Goal: Task Accomplishment & Management: Use online tool/utility

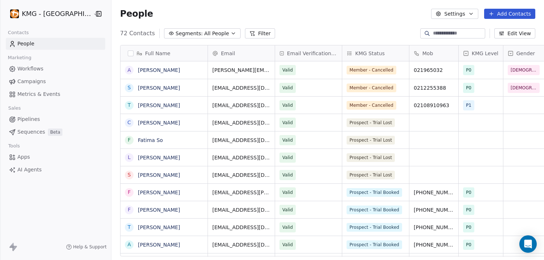
scroll to position [223, 441]
click at [456, 15] on button "Settings" at bounding box center [454, 14] width 47 height 10
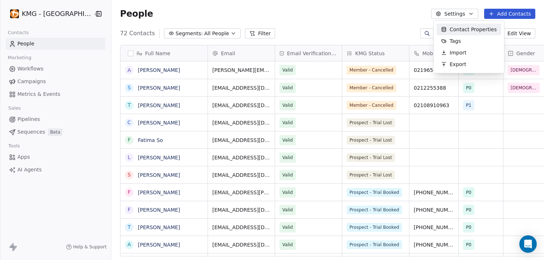
click at [29, 213] on html "KMG - [GEOGRAPHIC_DATA] Contacts People Marketing Workflows Campaigns Metrics &…" at bounding box center [272, 130] width 544 height 260
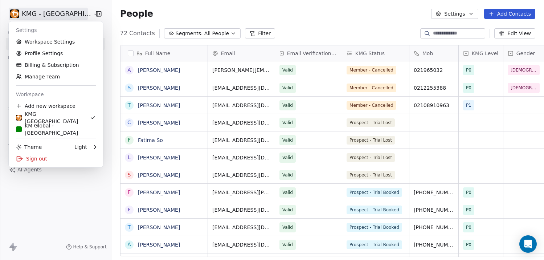
click at [69, 15] on html "KMG - [GEOGRAPHIC_DATA] Contacts People Marketing Workflows Campaigns Metrics &…" at bounding box center [272, 130] width 544 height 260
click at [60, 44] on link "Workspace Settings" at bounding box center [56, 42] width 89 height 12
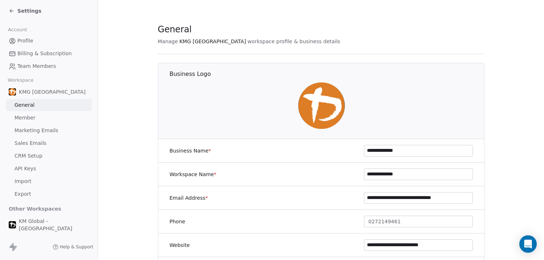
click at [29, 169] on span "API Keys" at bounding box center [25, 169] width 21 height 8
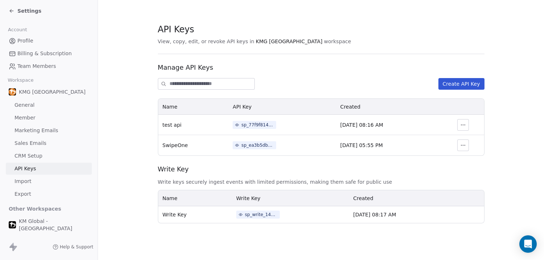
click at [28, 12] on span "Settings" at bounding box center [29, 10] width 24 height 7
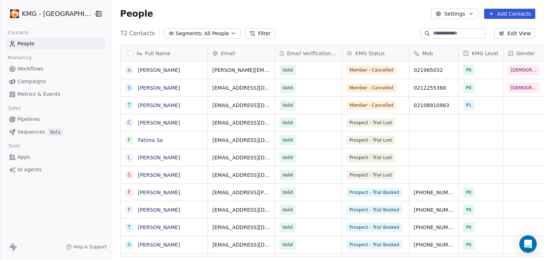
scroll to position [223, 441]
click at [35, 69] on span "Workflows" at bounding box center [30, 69] width 26 height 8
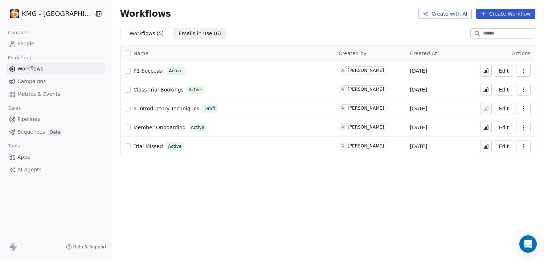
click at [36, 82] on span "Campaigns" at bounding box center [31, 82] width 28 height 8
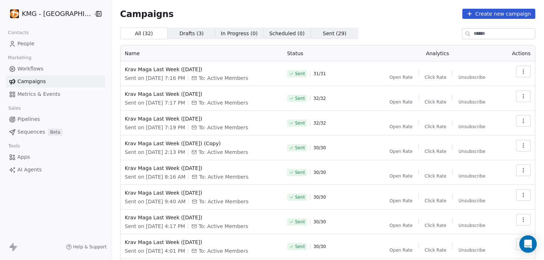
click at [37, 94] on span "Metrics & Events" at bounding box center [38, 94] width 43 height 8
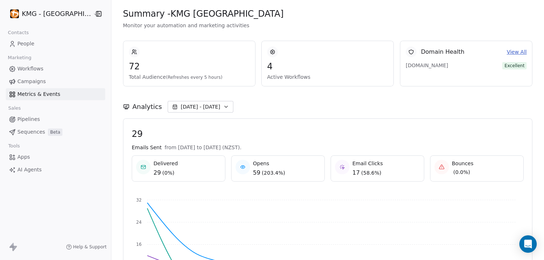
click at [40, 13] on html "KMG - [GEOGRAPHIC_DATA] Contacts People Marketing Workflows Campaigns Metrics &…" at bounding box center [272, 130] width 544 height 260
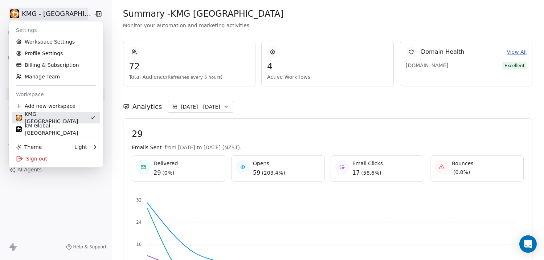
click at [54, 118] on div "KMG [GEOGRAPHIC_DATA]" at bounding box center [53, 117] width 74 height 15
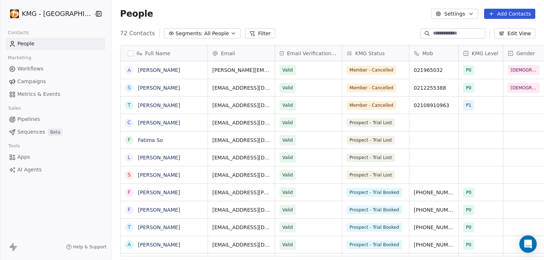
scroll to position [223, 441]
click at [463, 15] on button "Settings" at bounding box center [454, 14] width 47 height 10
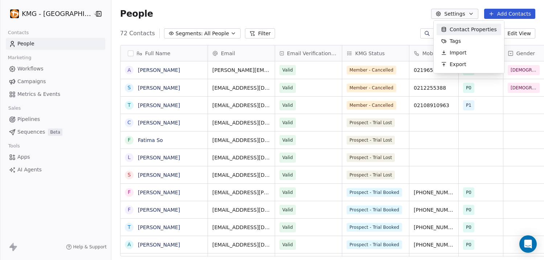
click at [326, 15] on html "KMG - [GEOGRAPHIC_DATA] Contacts People Marketing Workflows Campaigns Metrics &…" at bounding box center [272, 130] width 544 height 260
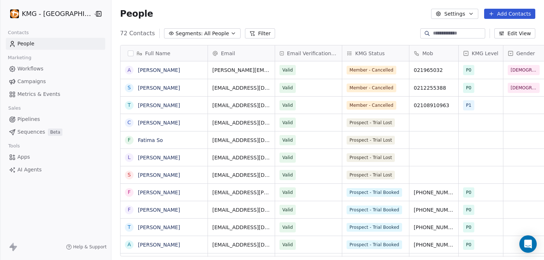
drag, startPoint x: 38, startPoint y: 189, endPoint x: 52, endPoint y: 171, distance: 23.0
click at [38, 189] on div "KMG - [GEOGRAPHIC_DATA] Contacts People Marketing Workflows Campaigns Metrics &…" at bounding box center [55, 130] width 111 height 260
click at [28, 159] on span "Apps" at bounding box center [23, 157] width 13 height 8
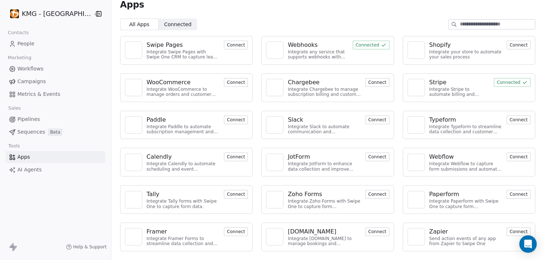
scroll to position [21, 0]
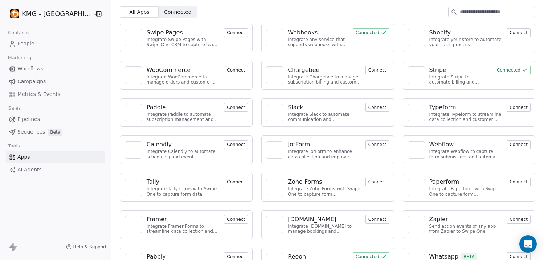
click at [316, 36] on div "Webhooks" at bounding box center [318, 32] width 61 height 9
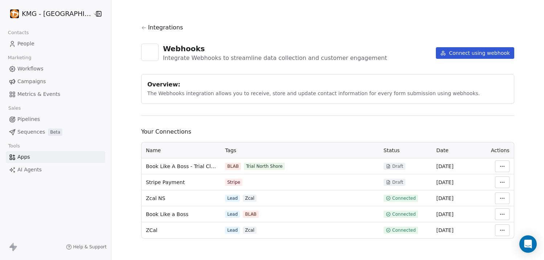
scroll to position [1, 0]
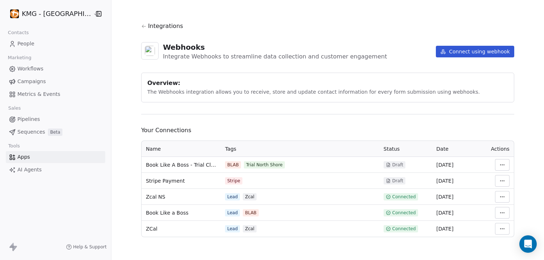
click at [488, 52] on button "Connect using webhook" at bounding box center [475, 52] width 78 height 12
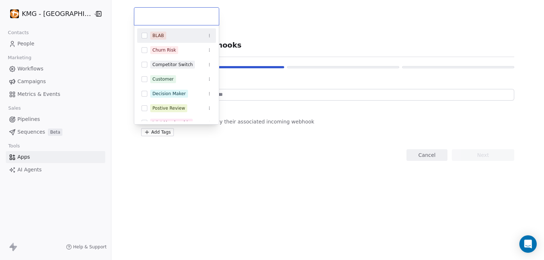
click at [154, 134] on html "KMG - [GEOGRAPHIC_DATA] Contacts People Marketing Workflows Campaigns Metrics &…" at bounding box center [272, 130] width 544 height 260
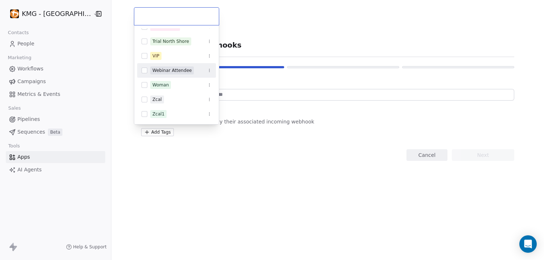
scroll to position [69, 0]
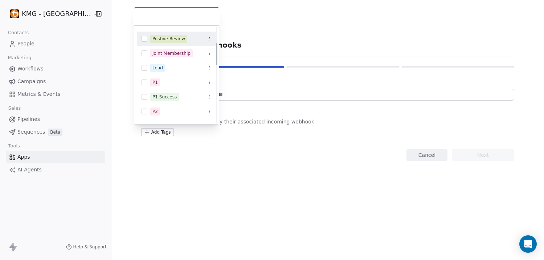
click at [159, 13] on input "text" at bounding box center [177, 16] width 76 height 8
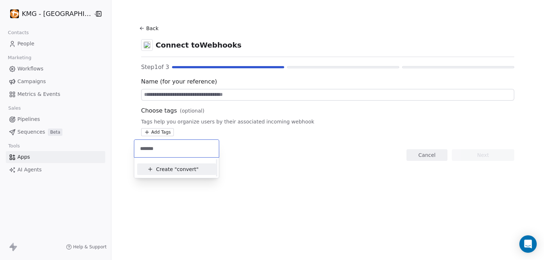
scroll to position [0, 0]
type input "**********"
click at [171, 167] on span "Create "" at bounding box center [166, 170] width 21 height 8
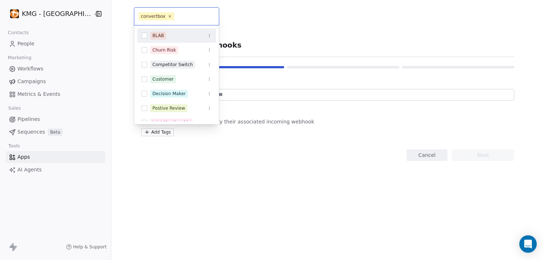
click at [227, 148] on html "KMG - [GEOGRAPHIC_DATA] Contacts People Marketing Workflows Campaigns Metrics &…" at bounding box center [272, 130] width 544 height 260
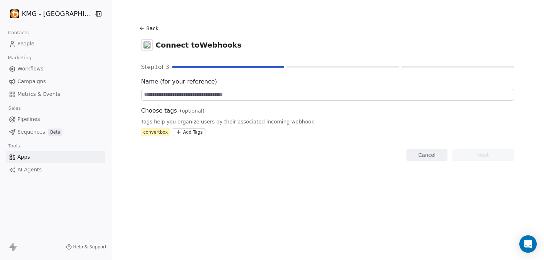
click at [184, 97] on input at bounding box center [328, 94] width 373 height 11
type input "**********"
click at [502, 155] on button "Next" at bounding box center [483, 155] width 62 height 12
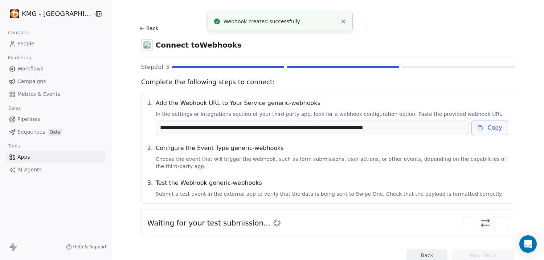
click at [482, 126] on button "Copy" at bounding box center [490, 128] width 37 height 15
